Goal: Navigation & Orientation: Find specific page/section

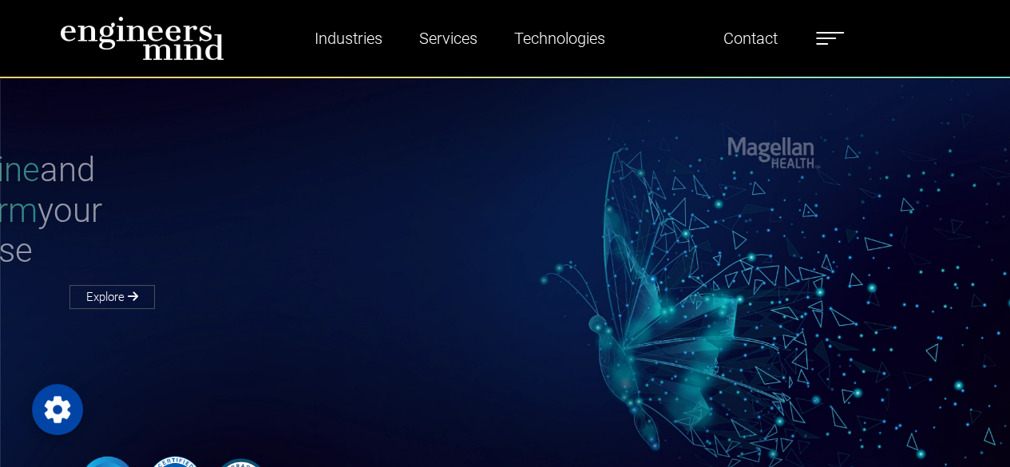
click at [838, 42] on label at bounding box center [830, 38] width 28 height 21
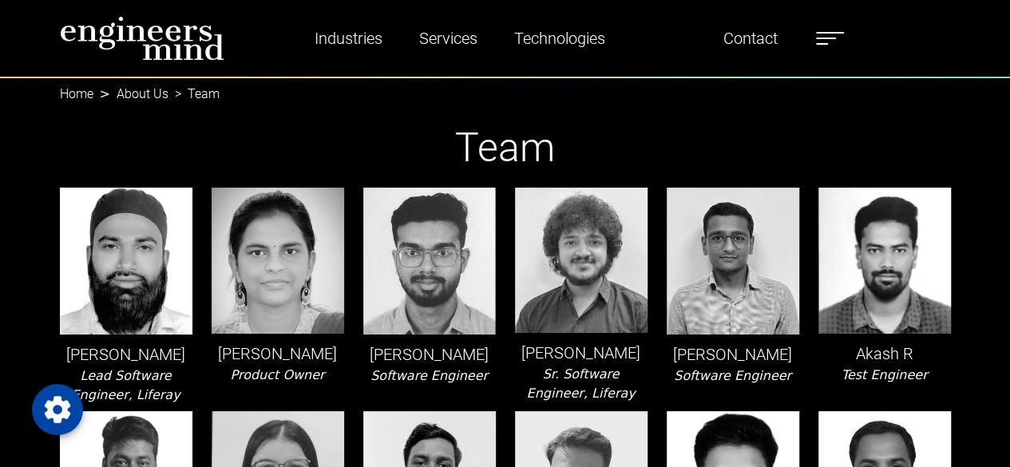
click at [168, 31] on img at bounding box center [142, 38] width 165 height 45
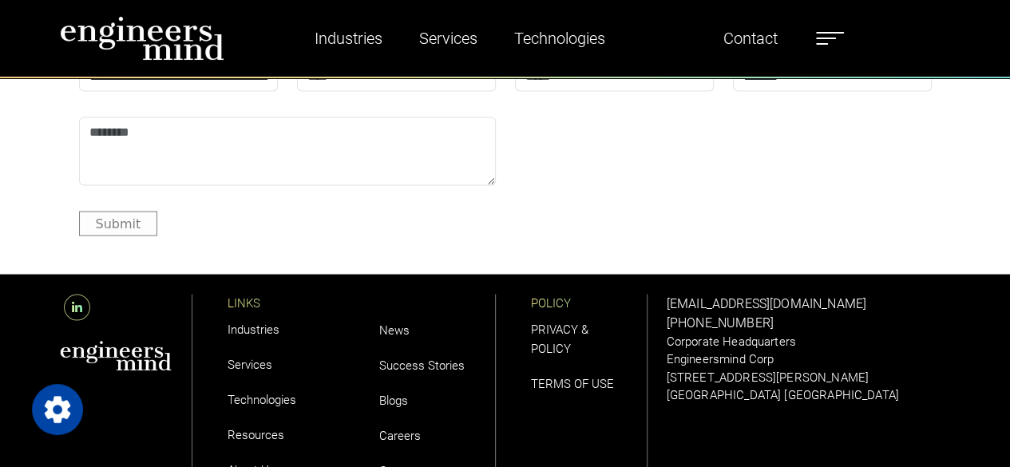
scroll to position [4632, 0]
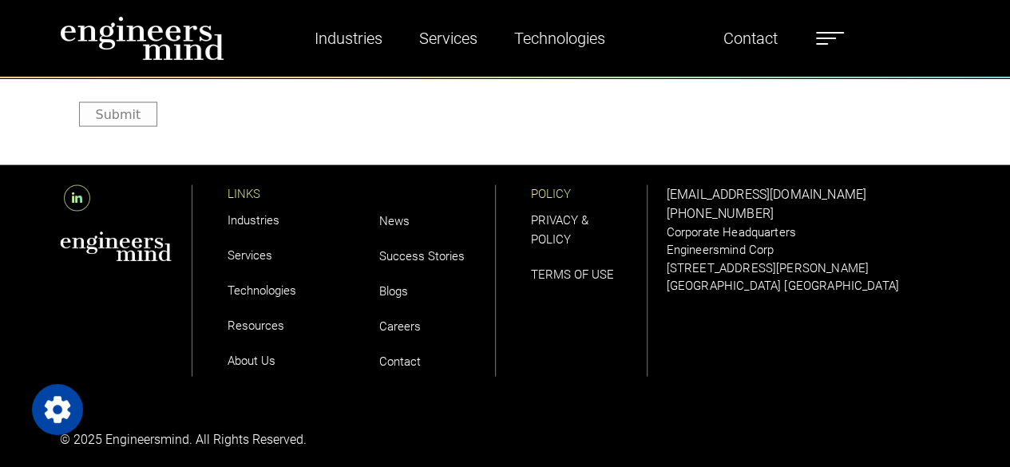
click at [246, 363] on link "About Us" at bounding box center [252, 361] width 48 height 14
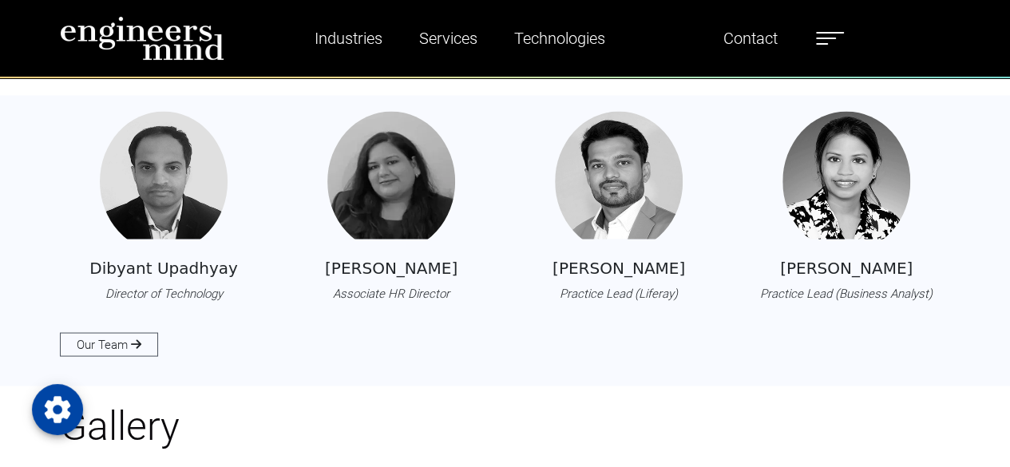
scroll to position [1511, 0]
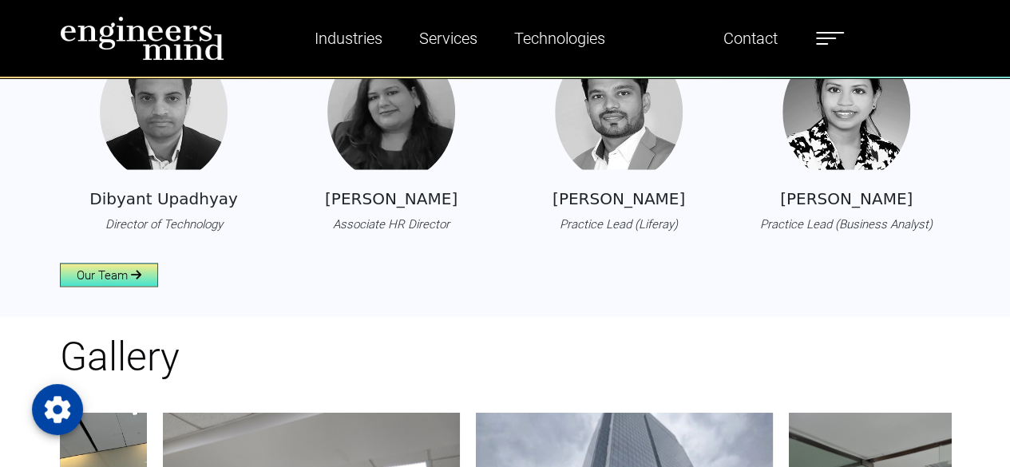
click at [105, 276] on link "Our Team" at bounding box center [109, 275] width 98 height 24
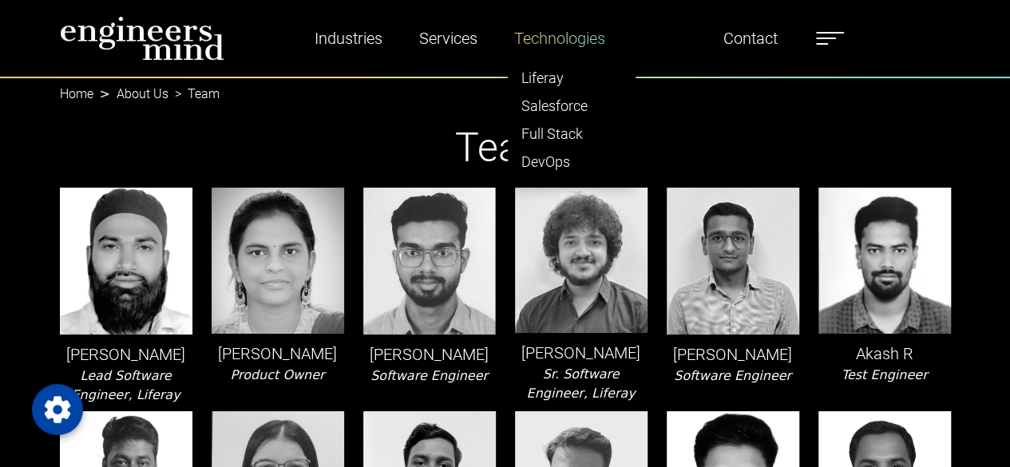
click at [556, 34] on link "Technologies" at bounding box center [560, 38] width 104 height 37
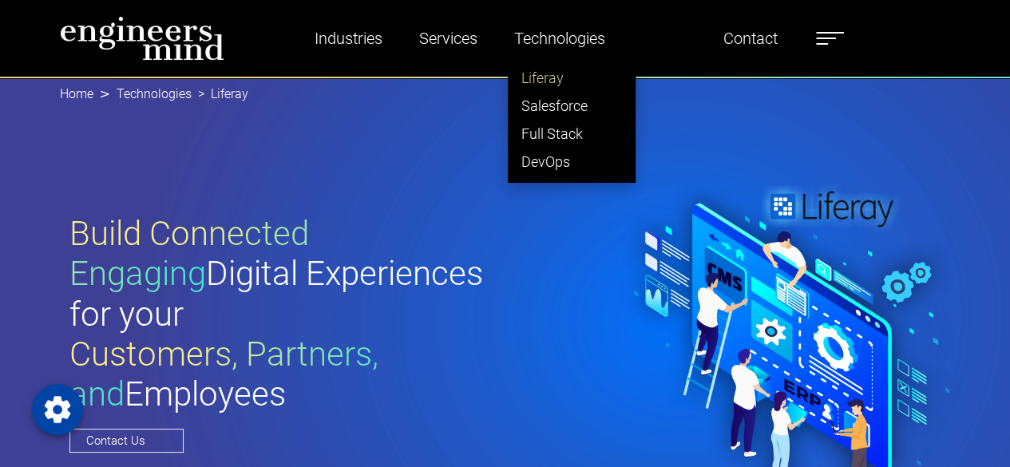
click at [538, 77] on link "Liferay" at bounding box center [572, 78] width 126 height 28
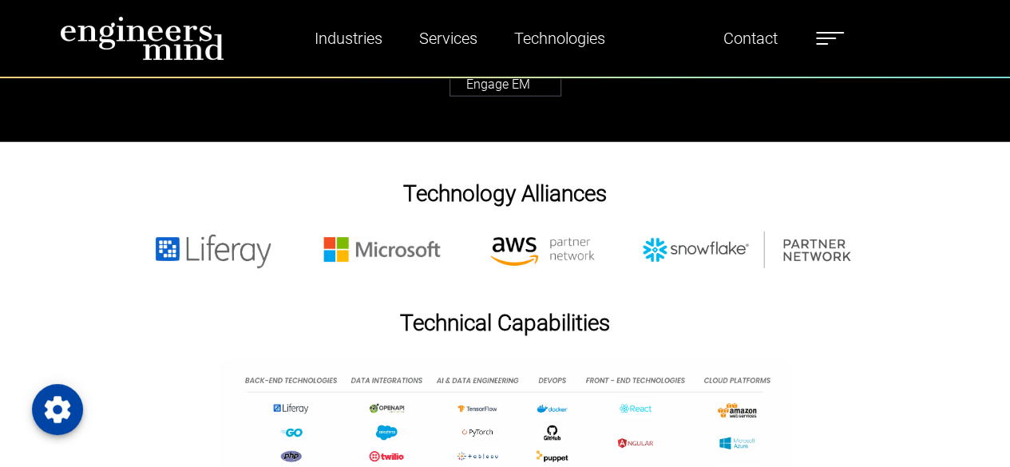
scroll to position [5430, 0]
